Goal: Transaction & Acquisition: Obtain resource

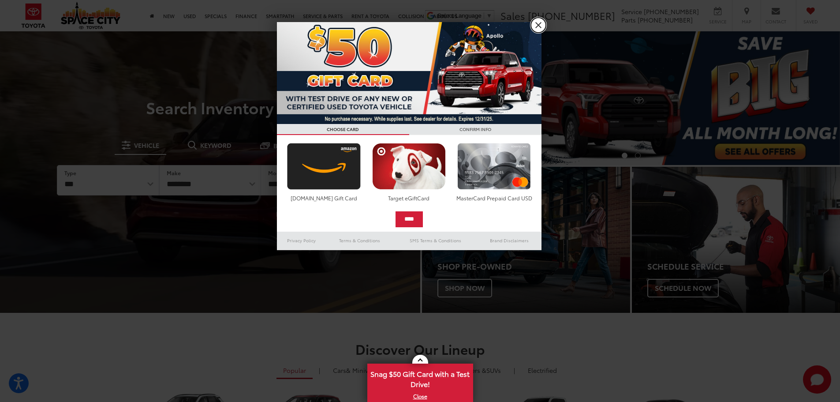
click at [537, 26] on link "X" at bounding box center [538, 25] width 15 height 15
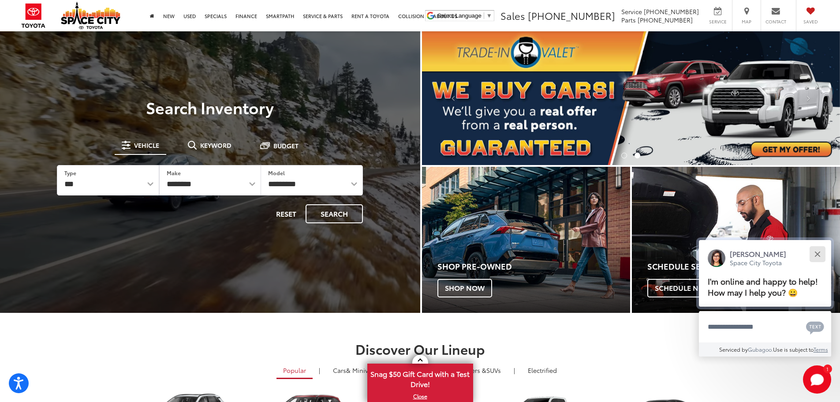
click at [819, 253] on div "Close" at bounding box center [817, 254] width 6 height 6
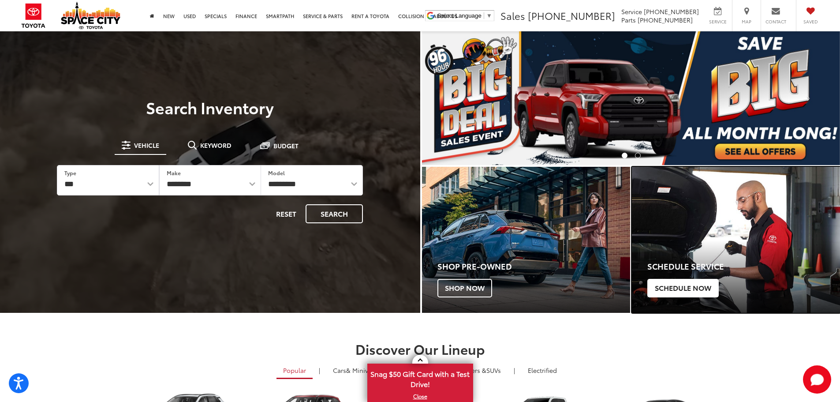
click at [684, 295] on span "Schedule Now" at bounding box center [682, 288] width 71 height 19
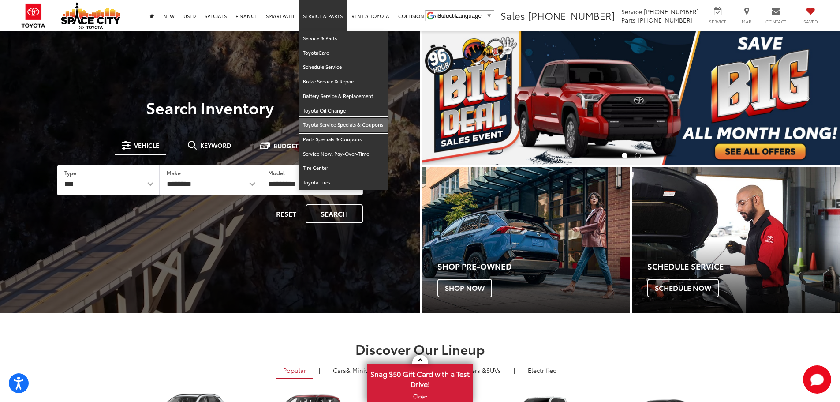
click at [343, 125] on link "Toyota Service Specials & Coupons" at bounding box center [343, 125] width 89 height 15
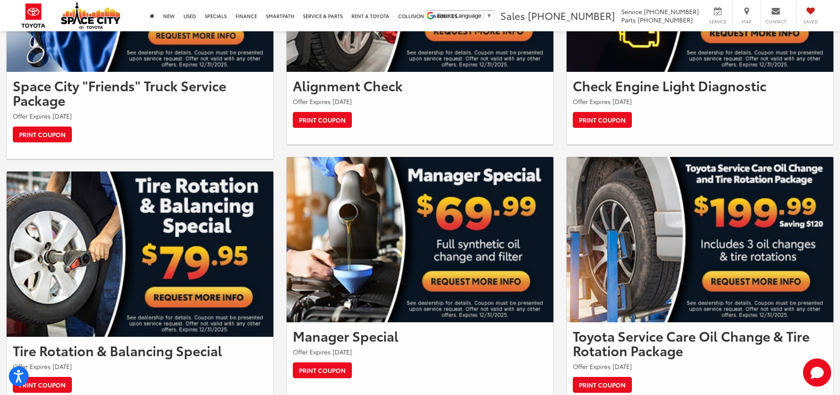
scroll to position [353, 0]
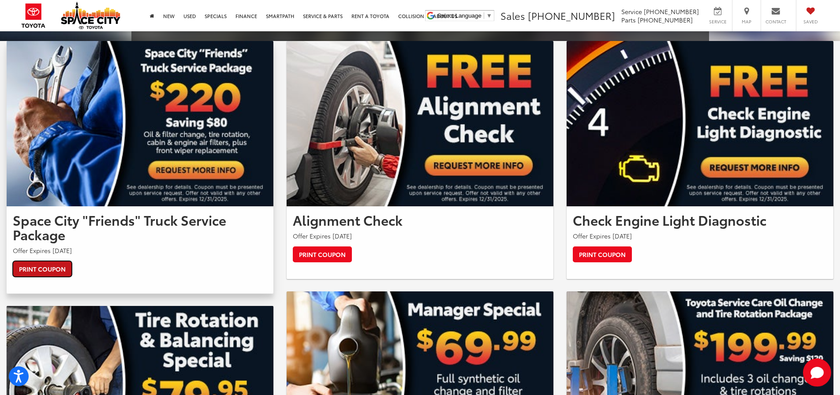
click at [53, 268] on link "Print Coupon" at bounding box center [42, 269] width 59 height 16
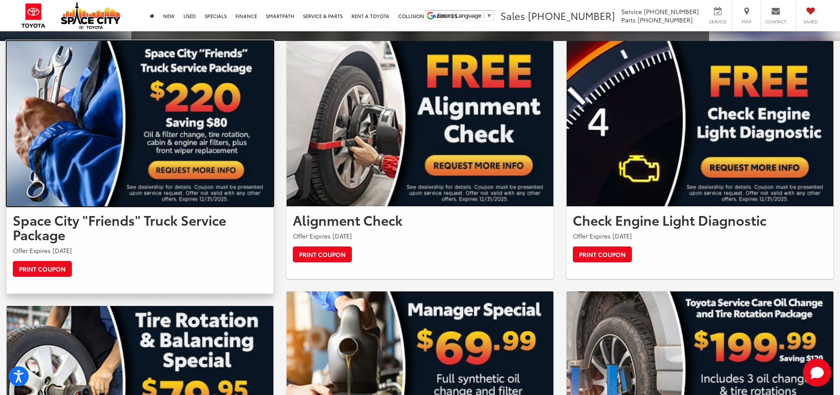
click at [197, 174] on img at bounding box center [140, 123] width 267 height 165
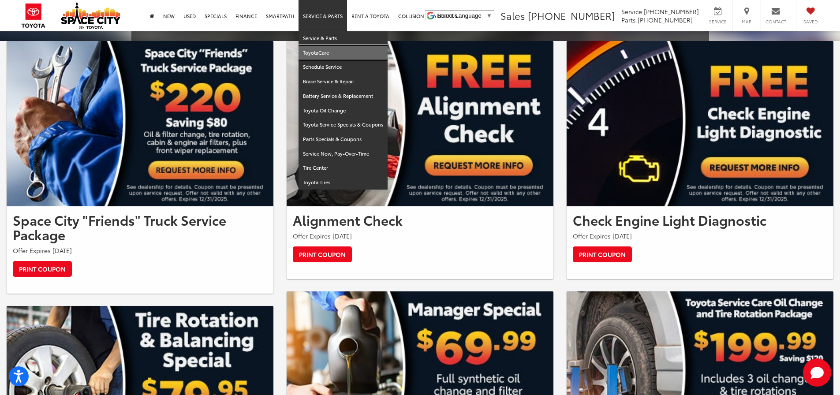
click at [316, 51] on link "ToyotaCare" at bounding box center [343, 53] width 89 height 15
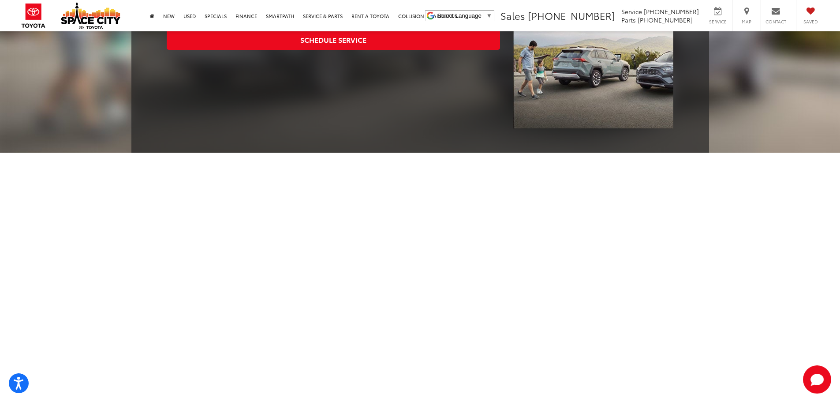
scroll to position [132, 0]
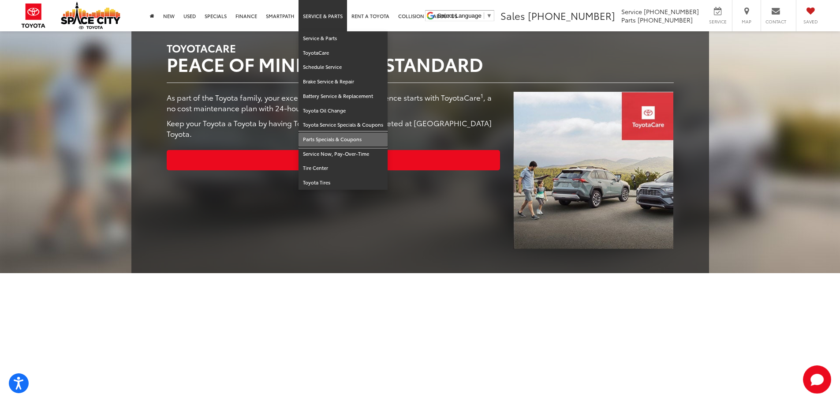
click at [335, 142] on link "Parts Specials & Coupons" at bounding box center [343, 139] width 89 height 15
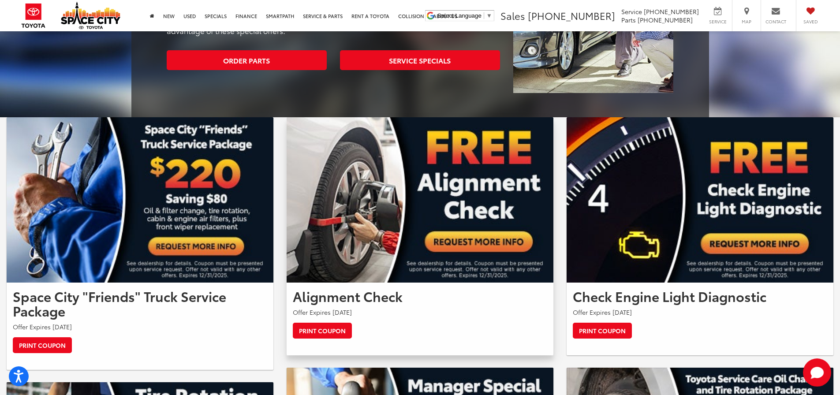
scroll to position [397, 0]
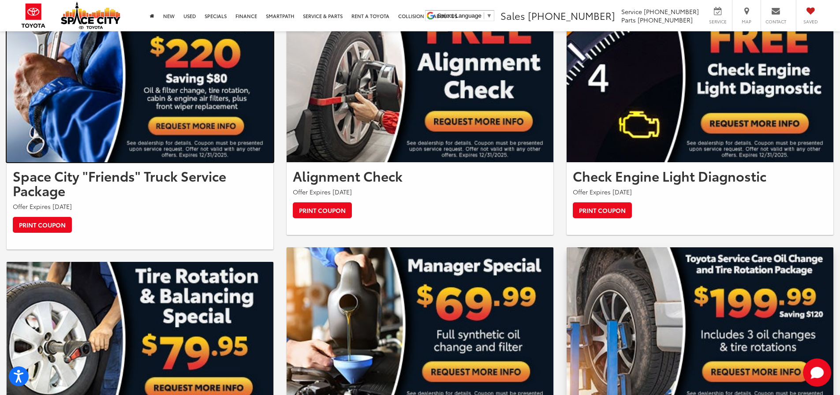
drag, startPoint x: 234, startPoint y: 116, endPoint x: 660, endPoint y: 339, distance: 481.5
click at [234, 116] on img at bounding box center [140, 79] width 267 height 165
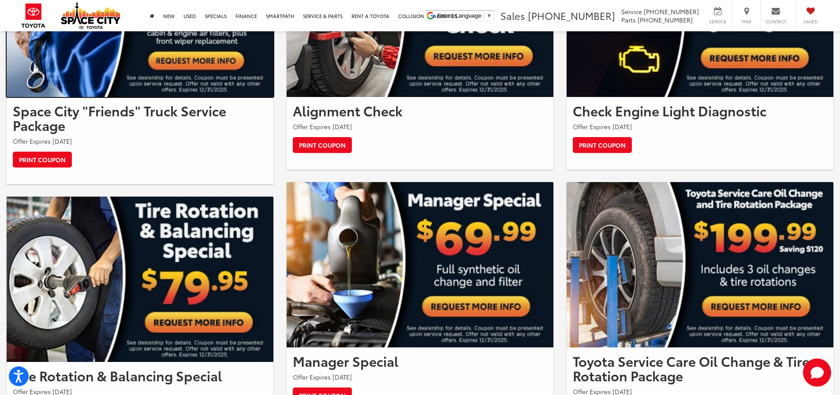
scroll to position [309, 0]
